Goal: Check status: Check status

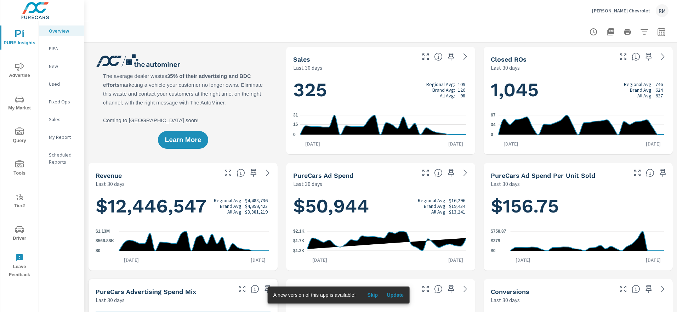
scroll to position [0, 0]
click at [19, 235] on span "Driver" at bounding box center [19, 233] width 34 height 17
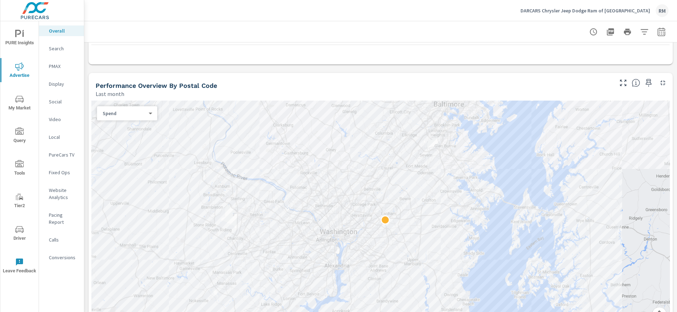
scroll to position [356, 0]
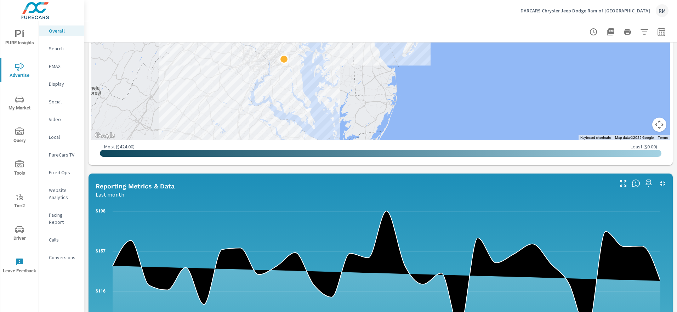
scroll to position [239, 0]
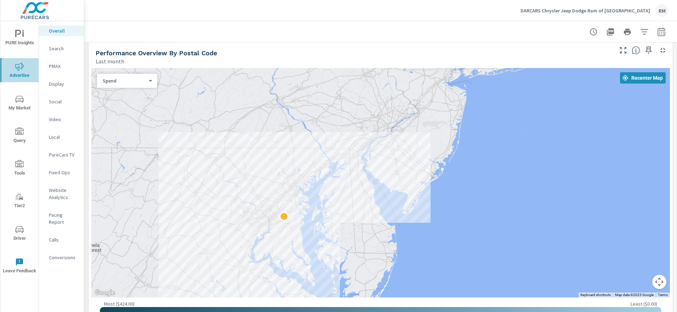
click at [22, 76] on span "Advertise" at bounding box center [19, 70] width 34 height 17
click at [23, 38] on icon "nav menu" at bounding box center [19, 34] width 8 height 8
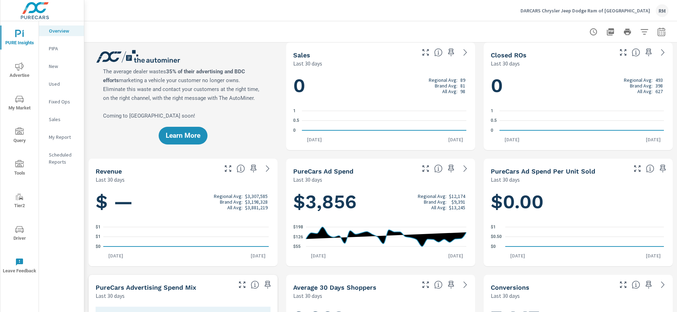
scroll to position [0, 0]
click at [461, 169] on icon at bounding box center [465, 168] width 8 height 8
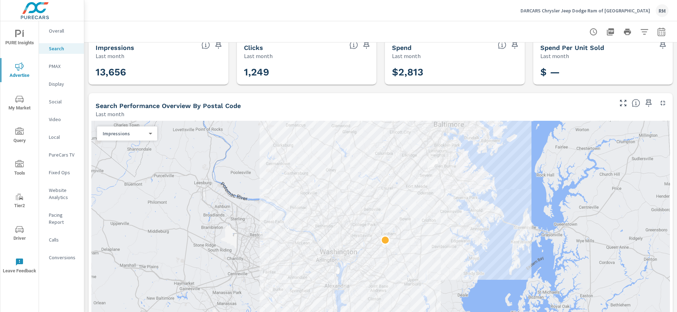
scroll to position [23, 0]
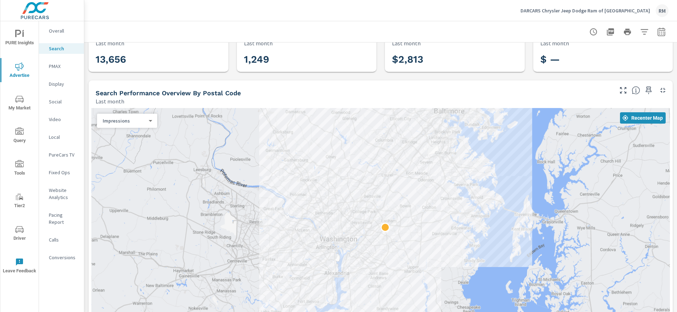
scroll to position [25, 0]
drag, startPoint x: 357, startPoint y: 88, endPoint x: 352, endPoint y: 88, distance: 5.3
click at [353, 114] on div "Search Performance Overview By Postal Code Last month ← Move left → Move right …" at bounding box center [381, 221] width 584 height 282
click at [367, 35] on div at bounding box center [381, 31] width 576 height 21
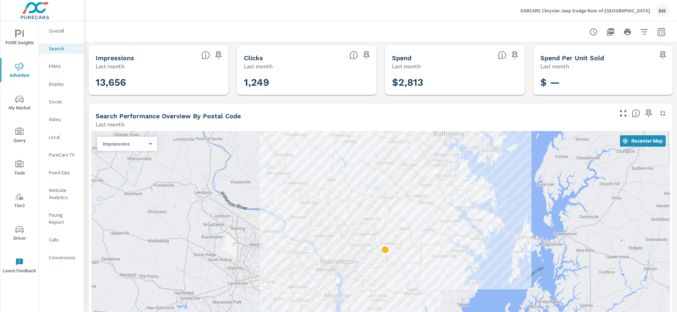
scroll to position [0, 0]
click at [53, 31] on p "Overall" at bounding box center [63, 30] width 29 height 7
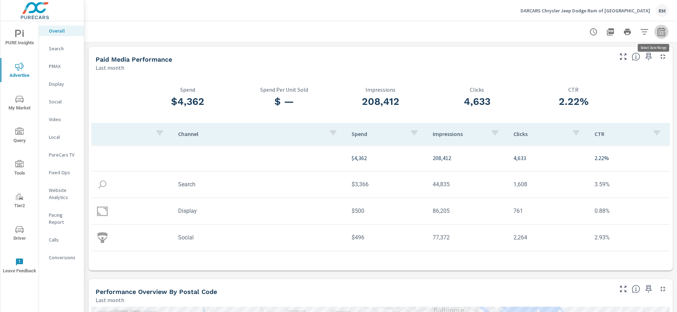
click at [657, 31] on icon "button" at bounding box center [661, 32] width 8 height 8
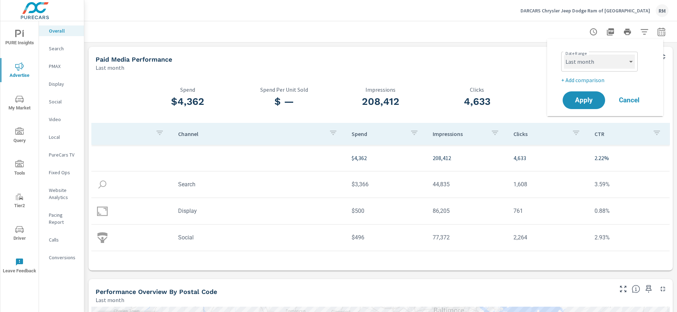
click at [610, 66] on select "Custom [DATE] Last week Last 7 days Last 14 days Last 30 days Last 45 days Last…" at bounding box center [599, 62] width 71 height 14
select select "Last 2 months"
click at [593, 97] on span "Apply" at bounding box center [583, 100] width 29 height 7
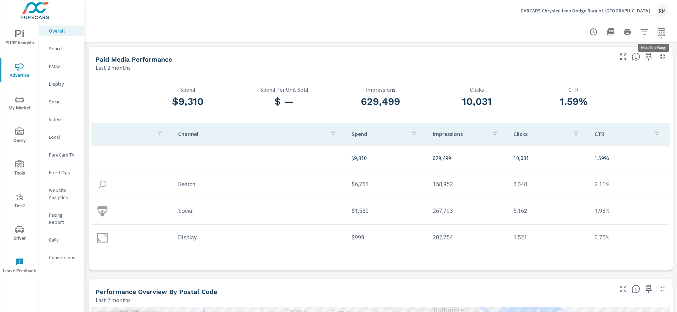
click at [657, 33] on icon "button" at bounding box center [661, 32] width 8 height 8
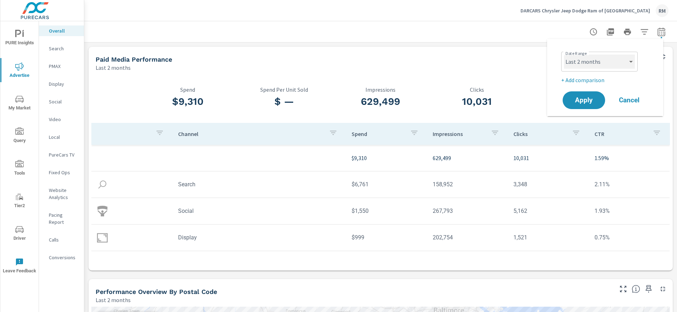
click at [613, 63] on select "Custom [DATE] Last week Last 7 days Last 14 days Last 30 days Last 45 days Last…" at bounding box center [599, 62] width 71 height 14
click at [630, 60] on select "Custom [DATE] Last week Last 7 days Last 14 days Last 30 days Last 45 days Last…" at bounding box center [599, 62] width 71 height 14
select select "Month to date"
click at [580, 106] on button "Apply" at bounding box center [584, 100] width 44 height 18
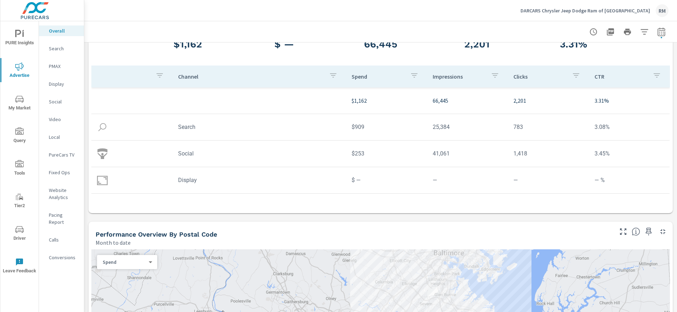
scroll to position [70, 0]
